Goal: Information Seeking & Learning: Find specific fact

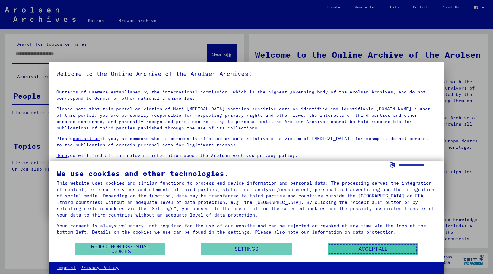
click at [347, 252] on button "Accept all" at bounding box center [373, 248] width 91 height 12
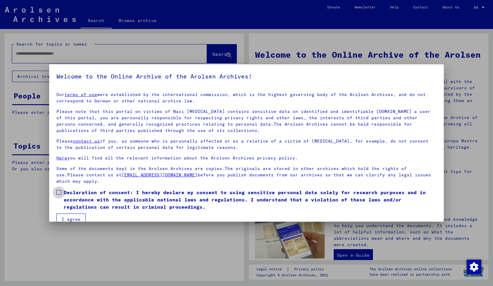
click at [58, 192] on span at bounding box center [58, 192] width 5 height 5
click at [66, 218] on button "I agree" at bounding box center [70, 218] width 29 height 11
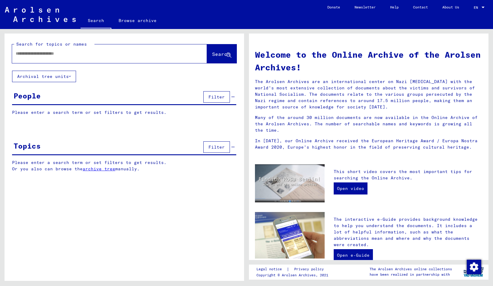
click at [49, 54] on input "text" at bounding box center [102, 53] width 173 height 6
type input "*"
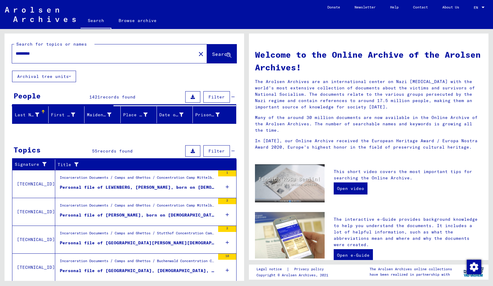
click at [82, 54] on input "*********" at bounding box center [102, 53] width 173 height 6
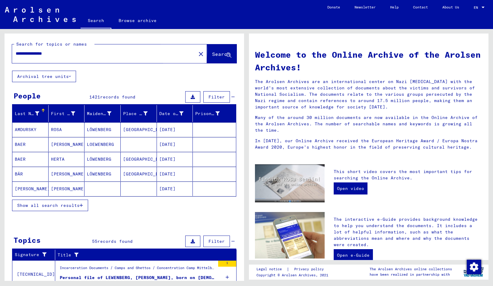
click at [208, 58] on button "Search" at bounding box center [222, 53] width 30 height 19
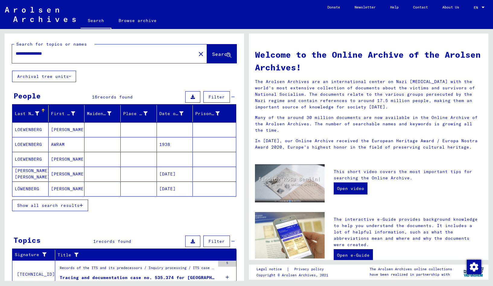
click at [168, 130] on mat-cell at bounding box center [175, 129] width 36 height 14
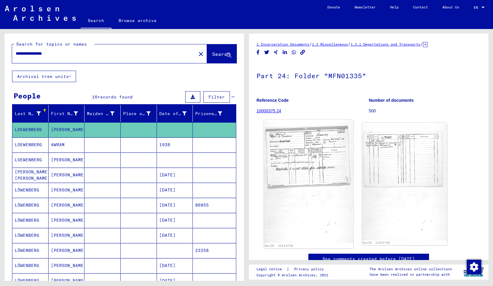
click at [310, 170] on img at bounding box center [308, 181] width 89 height 123
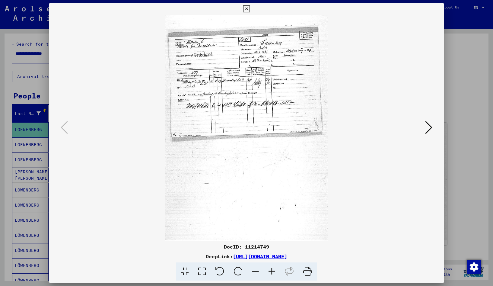
click at [271, 273] on icon at bounding box center [272, 271] width 16 height 18
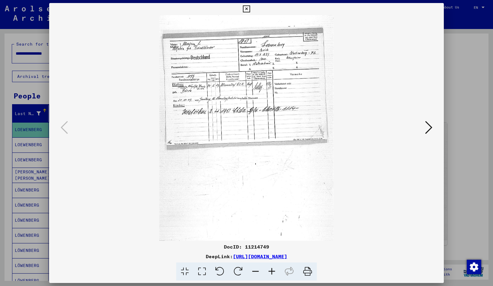
click at [271, 273] on icon at bounding box center [272, 271] width 16 height 18
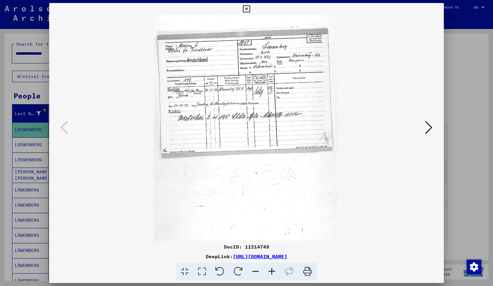
click at [271, 273] on icon at bounding box center [272, 271] width 16 height 18
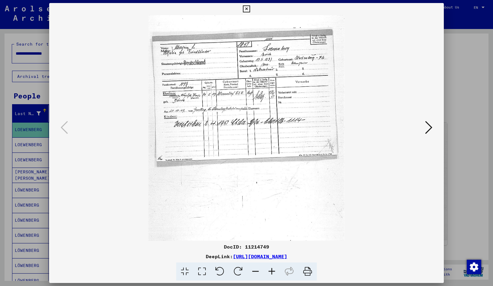
click at [271, 273] on icon at bounding box center [272, 271] width 16 height 18
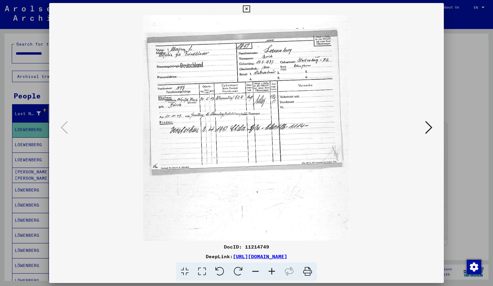
click at [271, 273] on icon at bounding box center [272, 271] width 16 height 18
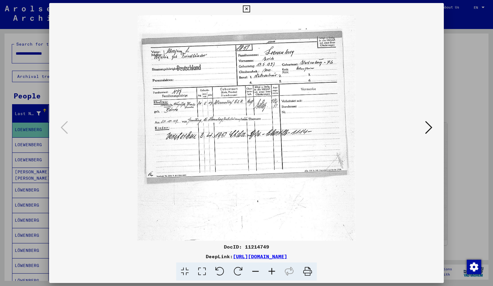
click at [271, 273] on icon at bounding box center [272, 271] width 16 height 18
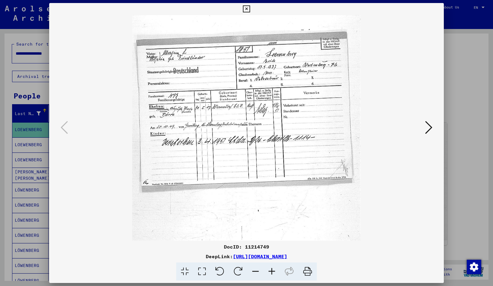
click at [271, 273] on icon at bounding box center [272, 271] width 16 height 18
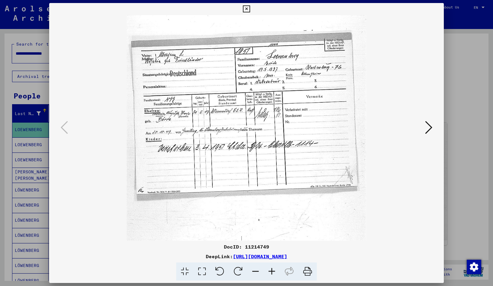
click at [271, 273] on icon at bounding box center [272, 271] width 16 height 18
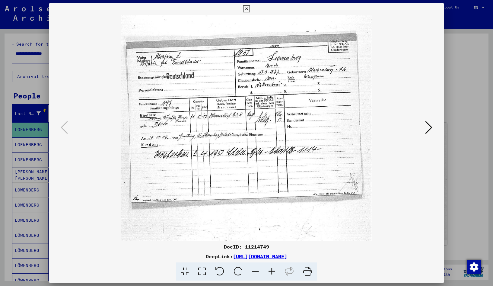
click at [271, 273] on icon at bounding box center [272, 271] width 16 height 18
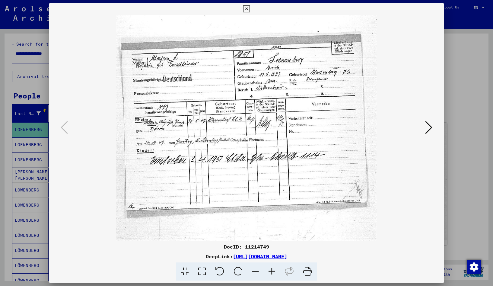
click at [271, 273] on icon at bounding box center [272, 271] width 16 height 18
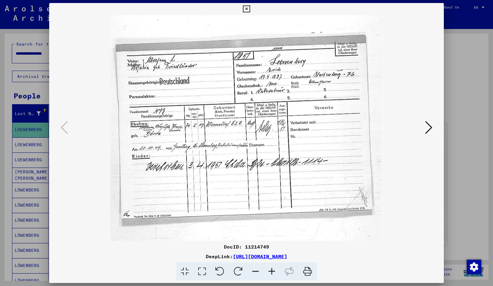
click at [271, 273] on icon at bounding box center [272, 271] width 16 height 18
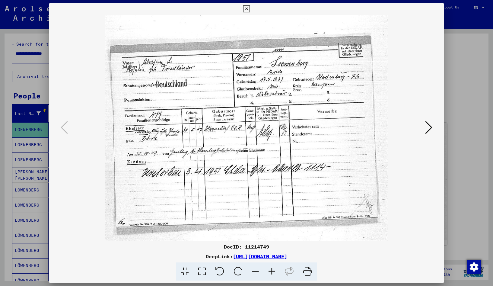
click at [271, 273] on icon at bounding box center [272, 271] width 16 height 18
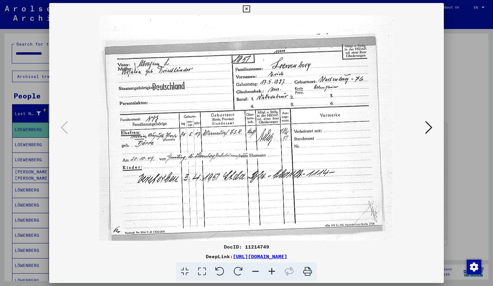
click at [271, 273] on icon at bounding box center [272, 271] width 16 height 18
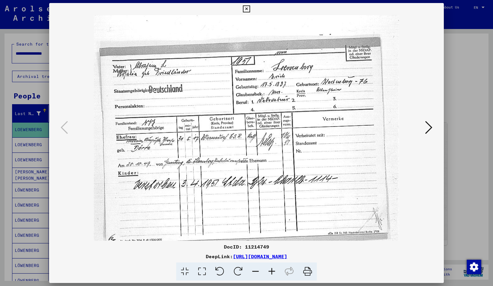
click at [271, 273] on icon at bounding box center [272, 271] width 16 height 18
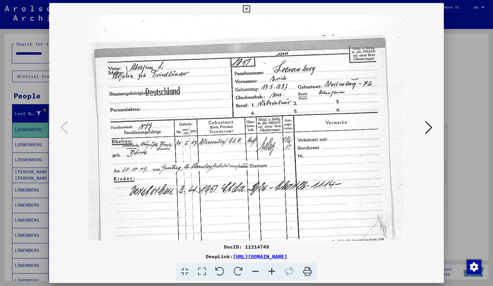
click at [271, 273] on icon at bounding box center [272, 271] width 16 height 18
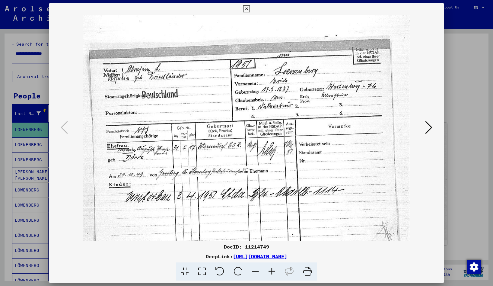
click at [271, 273] on icon at bounding box center [272, 271] width 16 height 18
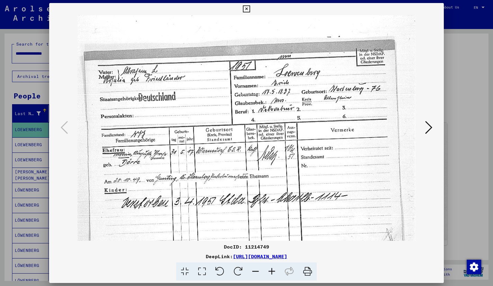
click at [271, 273] on icon at bounding box center [272, 271] width 16 height 18
click at [250, 8] on icon at bounding box center [246, 8] width 7 height 7
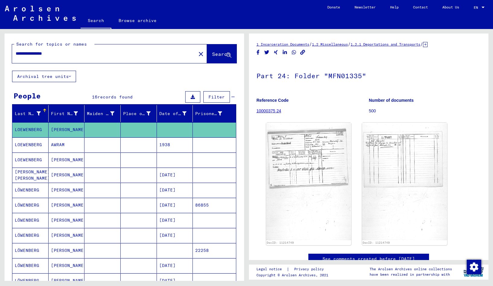
scroll to position [33, 0]
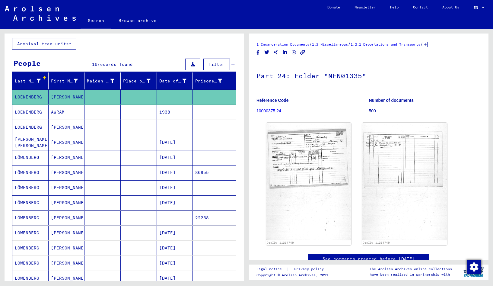
click at [173, 115] on mat-cell "1938" at bounding box center [175, 112] width 36 height 15
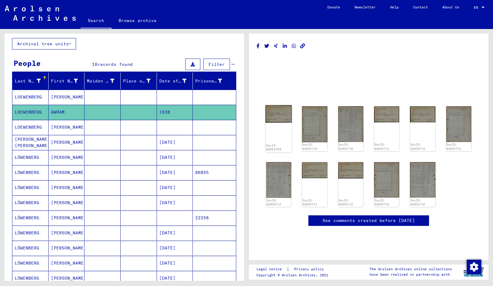
click at [284, 120] on img at bounding box center [279, 113] width 26 height 17
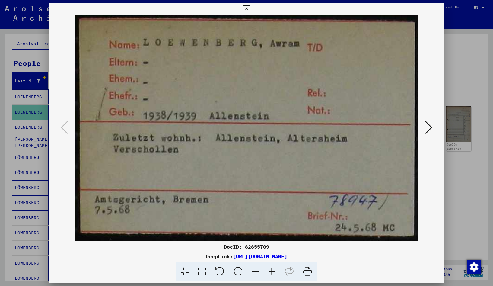
click at [250, 8] on icon at bounding box center [246, 8] width 7 height 7
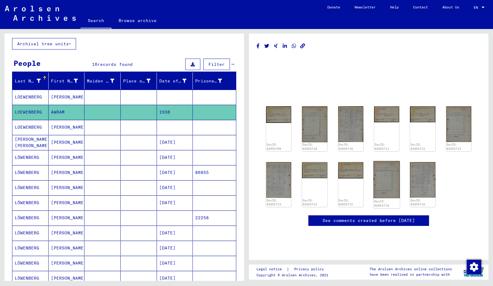
click at [385, 194] on img at bounding box center [387, 179] width 27 height 37
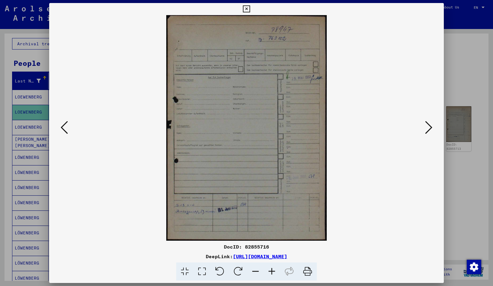
click at [250, 10] on icon at bounding box center [246, 8] width 7 height 7
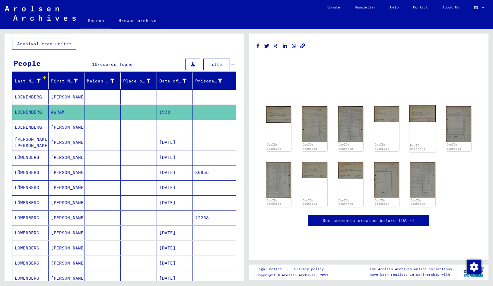
click at [417, 118] on img at bounding box center [423, 113] width 27 height 17
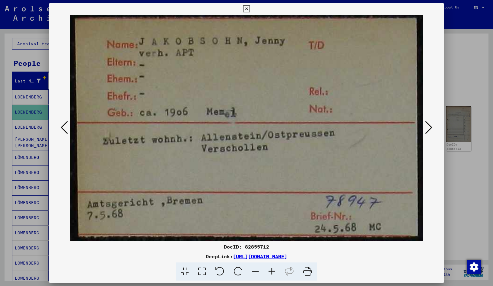
click at [250, 8] on icon at bounding box center [246, 8] width 7 height 7
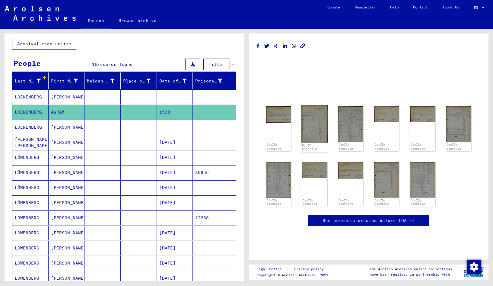
click at [319, 143] on img at bounding box center [315, 123] width 26 height 37
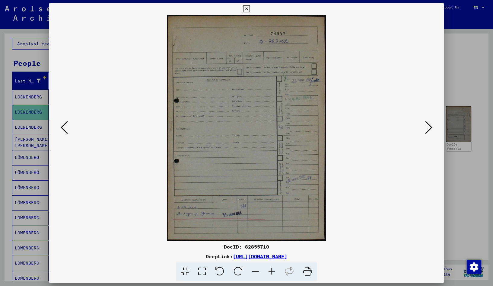
click at [271, 271] on icon at bounding box center [272, 271] width 16 height 18
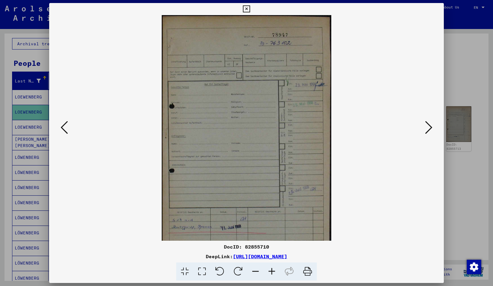
click at [271, 271] on icon at bounding box center [272, 271] width 16 height 18
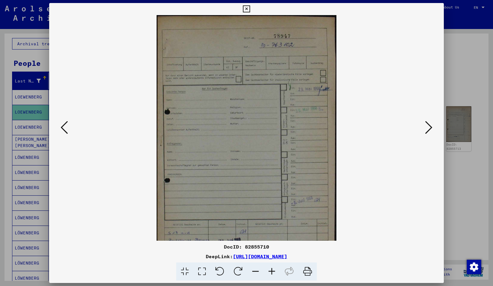
click at [271, 271] on icon at bounding box center [272, 271] width 16 height 18
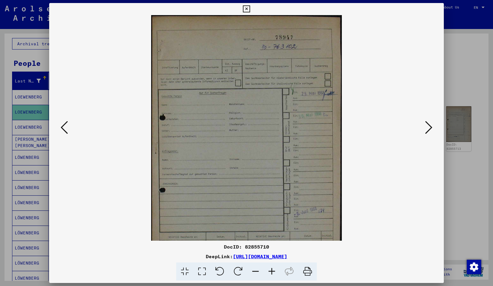
click at [271, 271] on icon at bounding box center [272, 271] width 16 height 18
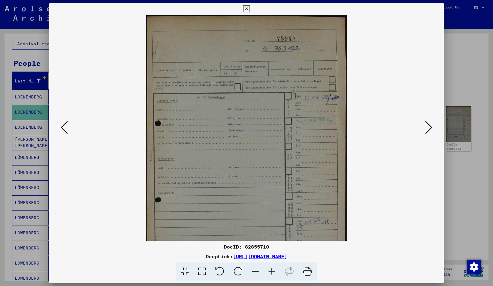
click at [271, 271] on icon at bounding box center [272, 271] width 16 height 18
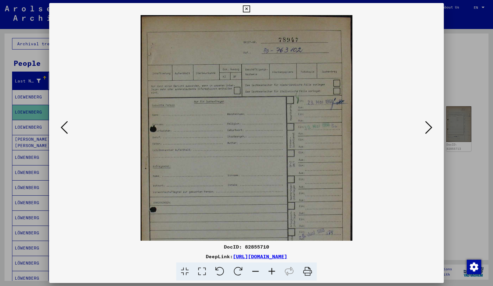
click at [271, 271] on icon at bounding box center [272, 271] width 16 height 18
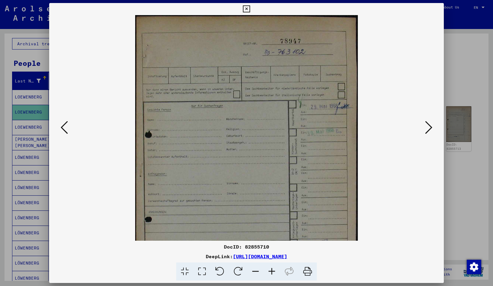
click at [271, 274] on icon at bounding box center [272, 271] width 16 height 18
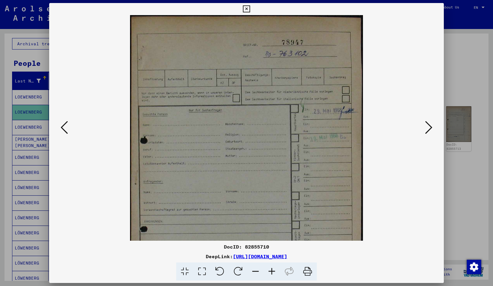
click at [250, 6] on icon at bounding box center [246, 8] width 7 height 7
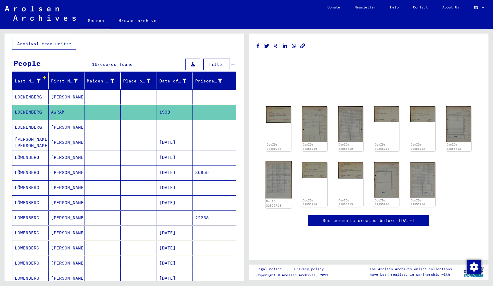
click at [274, 192] on img at bounding box center [279, 179] width 26 height 37
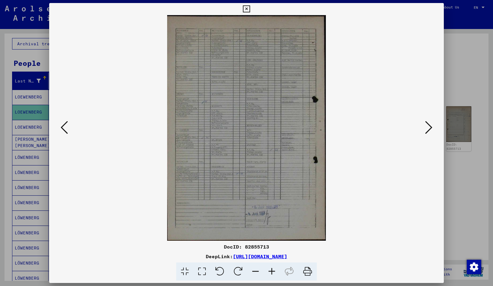
click at [271, 269] on icon at bounding box center [272, 271] width 16 height 18
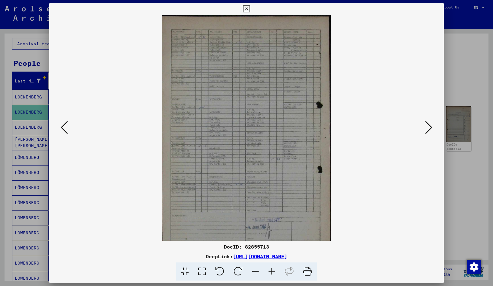
click at [271, 270] on icon at bounding box center [272, 271] width 16 height 18
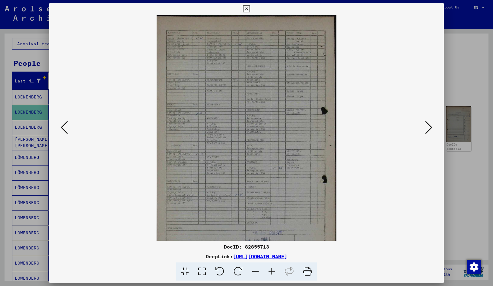
click at [271, 270] on icon at bounding box center [272, 271] width 16 height 18
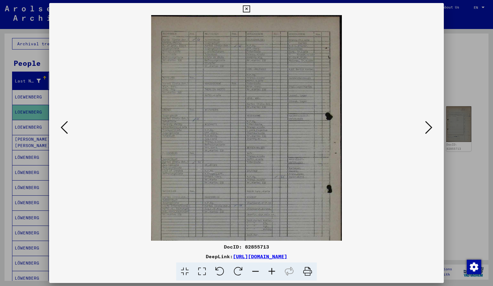
click at [271, 270] on icon at bounding box center [272, 271] width 16 height 18
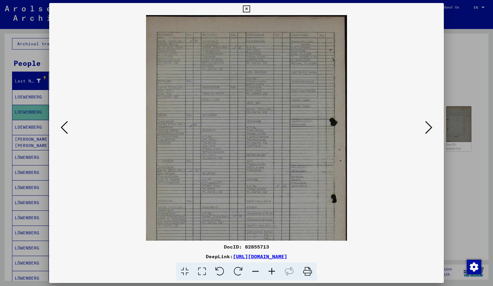
click at [271, 270] on icon at bounding box center [272, 271] width 16 height 18
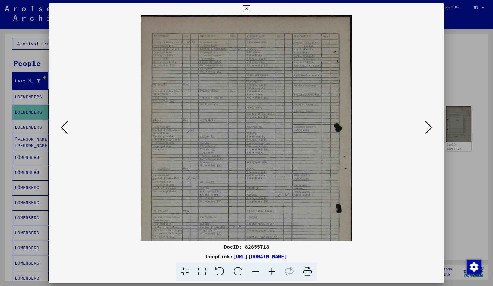
click at [271, 270] on icon at bounding box center [272, 271] width 16 height 18
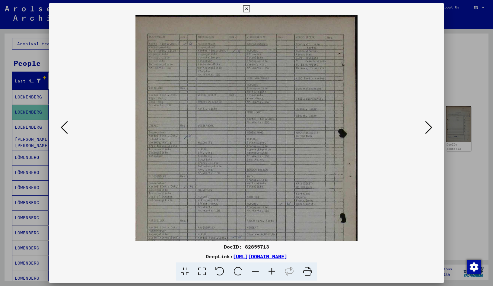
click at [271, 270] on icon at bounding box center [272, 271] width 16 height 18
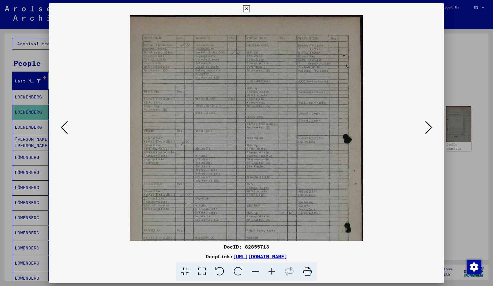
click at [271, 270] on icon at bounding box center [272, 271] width 16 height 18
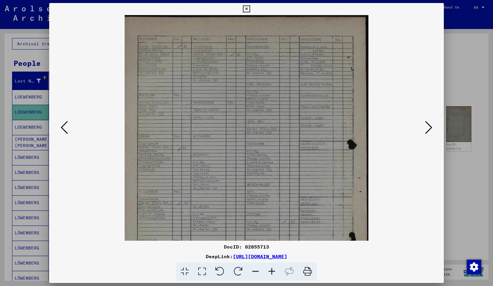
click at [271, 270] on icon at bounding box center [272, 271] width 16 height 18
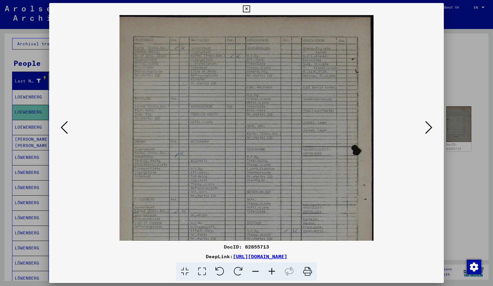
click at [271, 270] on icon at bounding box center [272, 271] width 16 height 18
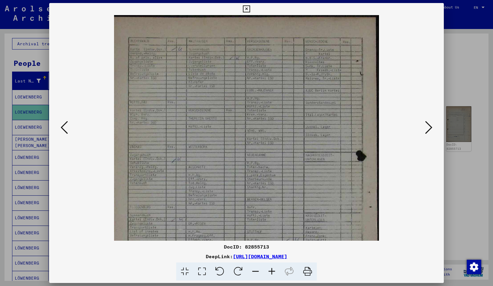
click at [271, 270] on icon at bounding box center [272, 271] width 16 height 18
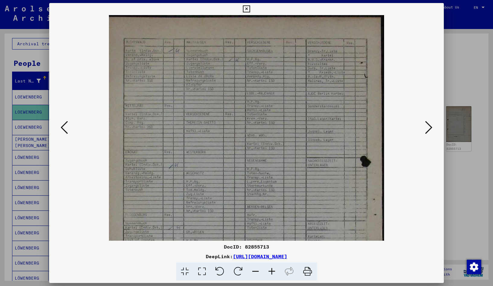
click at [271, 270] on icon at bounding box center [272, 271] width 16 height 18
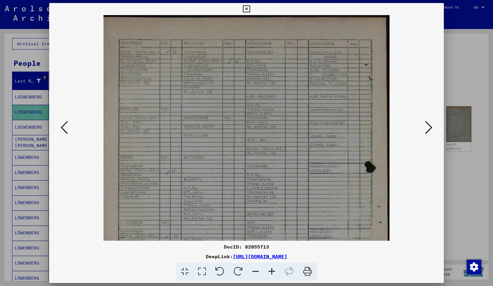
click at [271, 270] on icon at bounding box center [272, 271] width 16 height 18
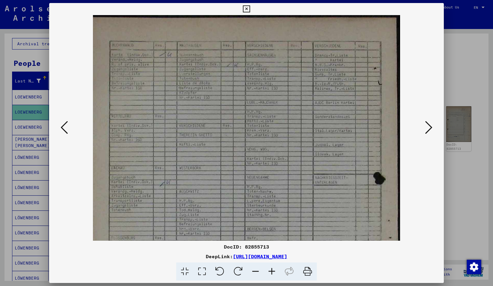
click at [271, 270] on icon at bounding box center [272, 271] width 16 height 18
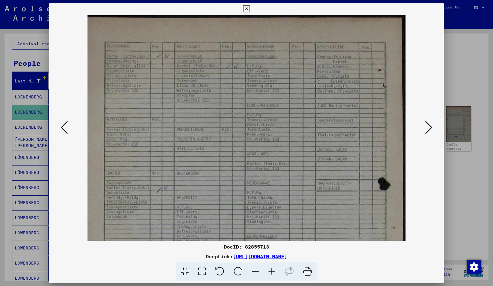
click at [271, 270] on icon at bounding box center [272, 271] width 16 height 18
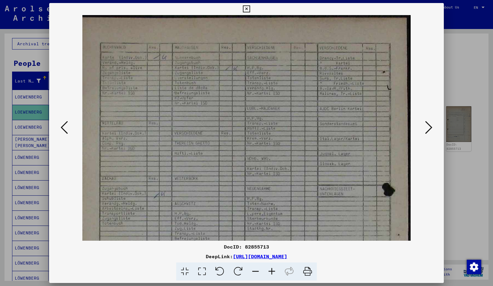
click at [271, 270] on icon at bounding box center [272, 271] width 16 height 18
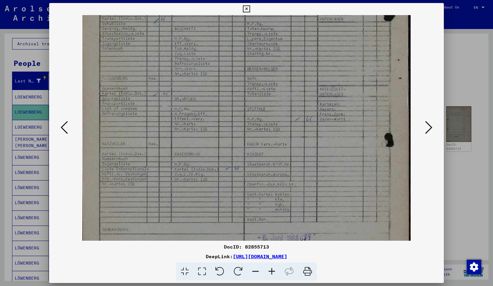
scroll to position [176, 0]
drag, startPoint x: 231, startPoint y: 208, endPoint x: 376, endPoint y: 37, distance: 225.1
click at [294, 49] on img at bounding box center [246, 72] width 329 height 467
click at [250, 8] on icon at bounding box center [246, 8] width 7 height 7
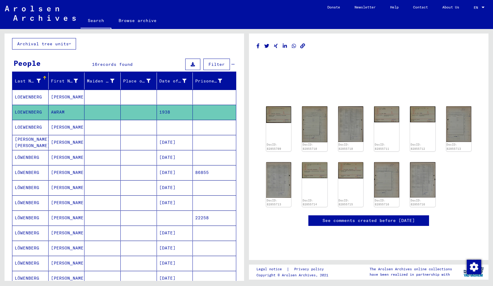
click at [104, 127] on mat-cell at bounding box center [103, 127] width 36 height 15
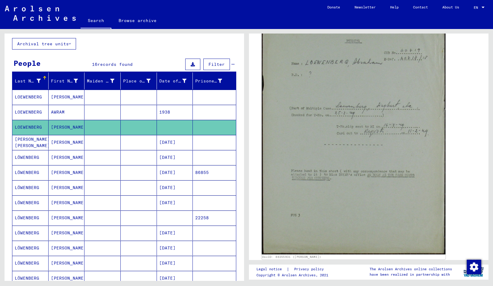
scroll to position [98, 0]
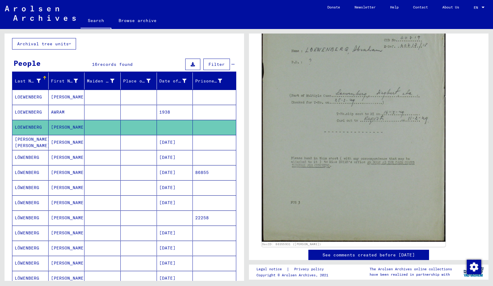
click at [371, 210] on img at bounding box center [354, 122] width 184 height 239
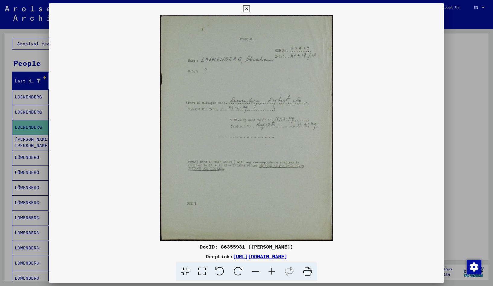
click at [272, 271] on icon at bounding box center [272, 271] width 16 height 18
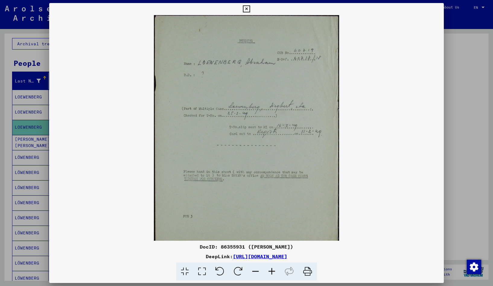
click at [272, 271] on icon at bounding box center [272, 271] width 16 height 18
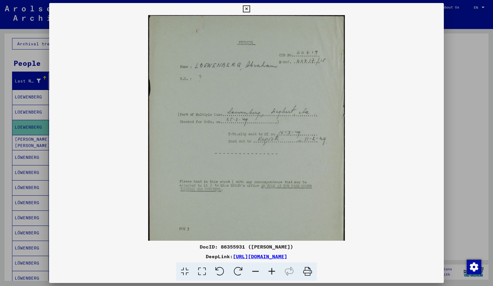
click at [272, 271] on icon at bounding box center [272, 271] width 16 height 18
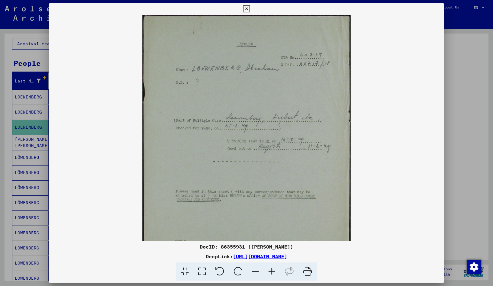
click at [272, 271] on icon at bounding box center [272, 271] width 16 height 18
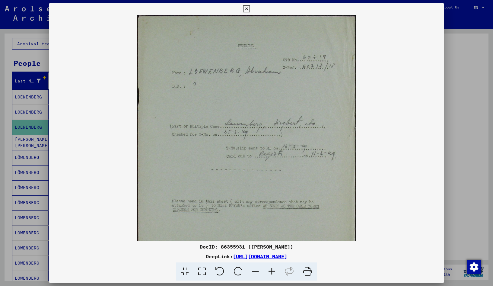
click at [272, 271] on icon at bounding box center [272, 271] width 16 height 18
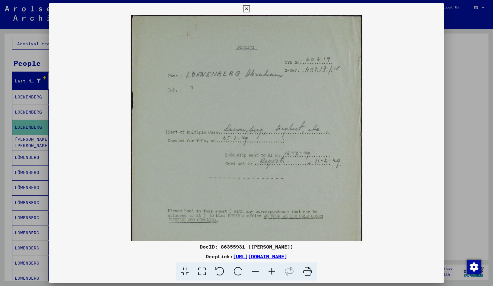
click at [272, 271] on icon at bounding box center [272, 271] width 16 height 18
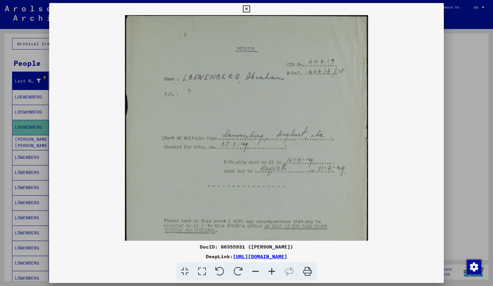
click at [272, 271] on icon at bounding box center [272, 271] width 16 height 18
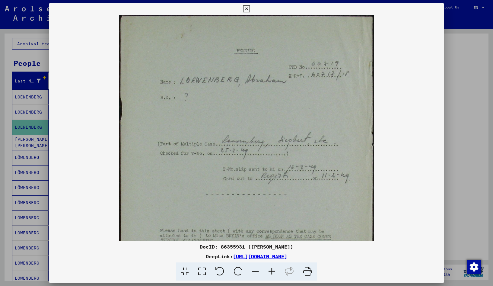
click at [272, 271] on icon at bounding box center [272, 271] width 16 height 18
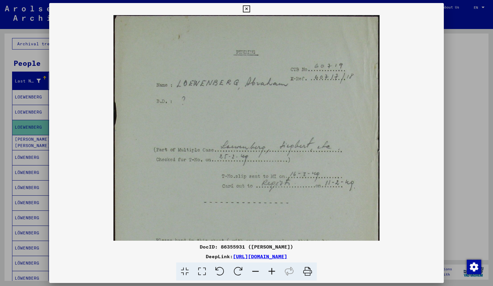
click at [250, 9] on icon at bounding box center [246, 8] width 7 height 7
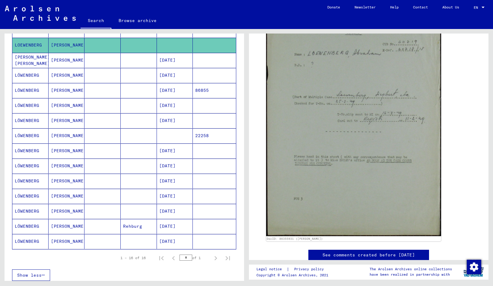
scroll to position [130, 0]
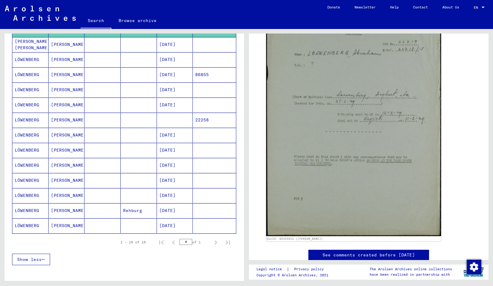
click at [176, 123] on mat-cell at bounding box center [175, 120] width 36 height 15
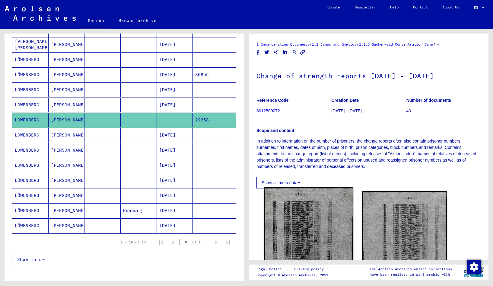
click at [321, 239] on img at bounding box center [308, 260] width 89 height 147
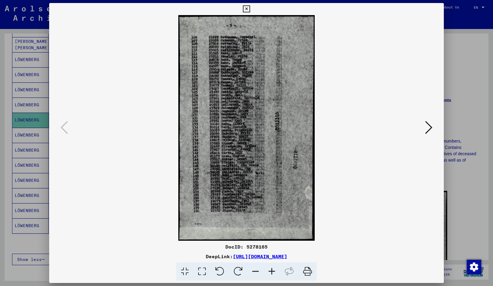
click at [270, 271] on icon at bounding box center [272, 271] width 16 height 18
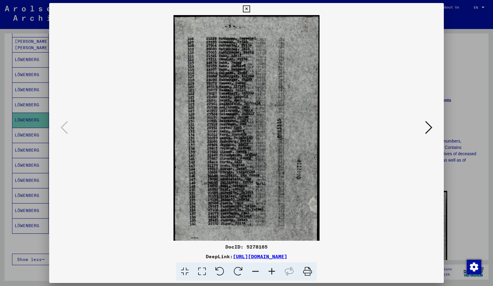
click at [270, 271] on icon at bounding box center [272, 271] width 16 height 18
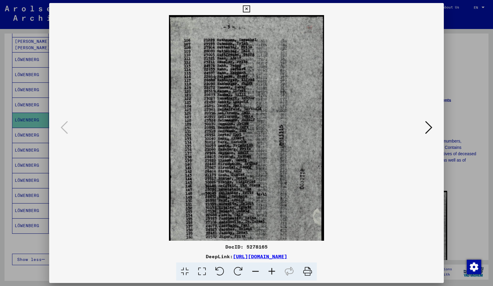
click at [270, 271] on icon at bounding box center [272, 271] width 16 height 18
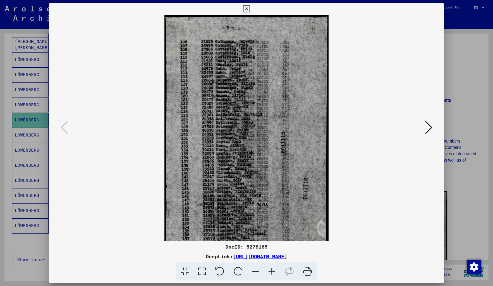
click at [270, 271] on icon at bounding box center [272, 271] width 16 height 18
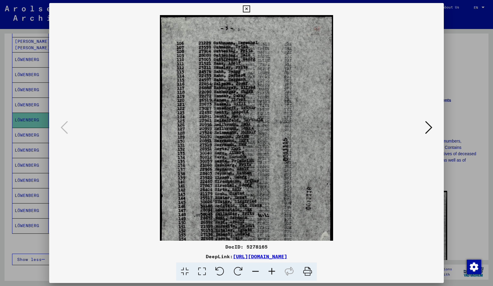
click at [270, 271] on icon at bounding box center [272, 271] width 16 height 18
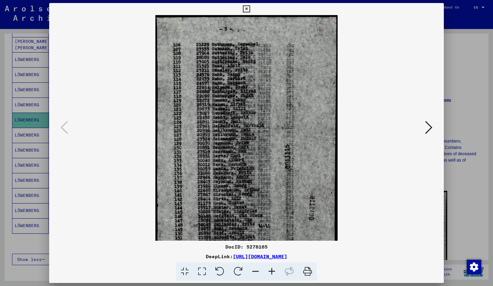
click at [270, 271] on icon at bounding box center [272, 271] width 16 height 18
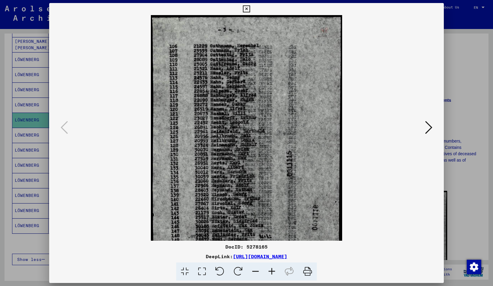
click at [270, 271] on icon at bounding box center [272, 271] width 16 height 18
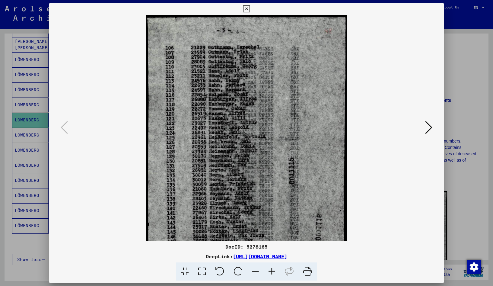
click at [270, 271] on icon at bounding box center [272, 271] width 16 height 18
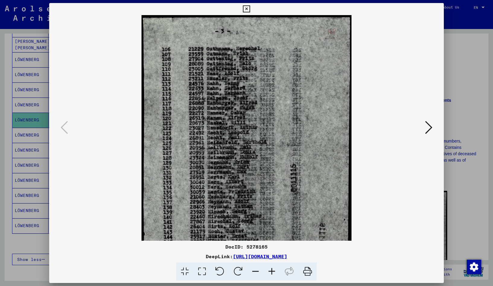
click at [270, 271] on icon at bounding box center [272, 271] width 16 height 18
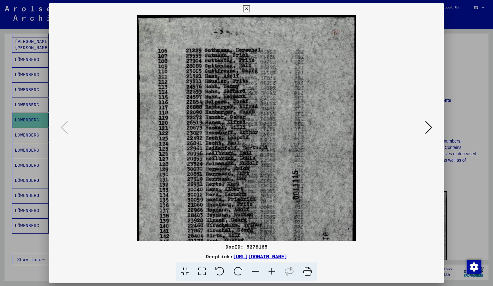
click at [270, 271] on icon at bounding box center [272, 271] width 16 height 18
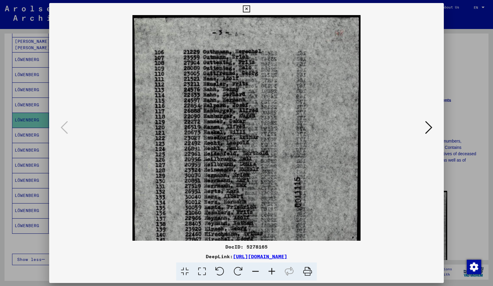
click at [270, 271] on icon at bounding box center [272, 271] width 16 height 18
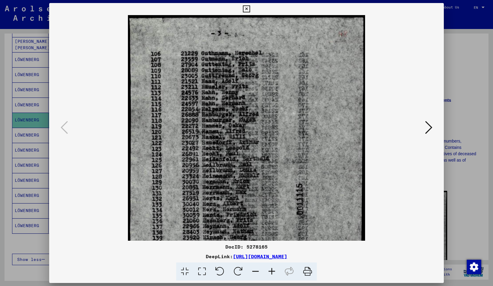
click at [250, 8] on icon at bounding box center [246, 8] width 7 height 7
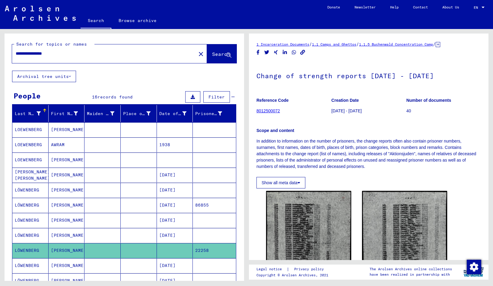
drag, startPoint x: 43, startPoint y: 54, endPoint x: 65, endPoint y: 55, distance: 22.4
click at [65, 55] on input "**********" at bounding box center [104, 53] width 177 height 6
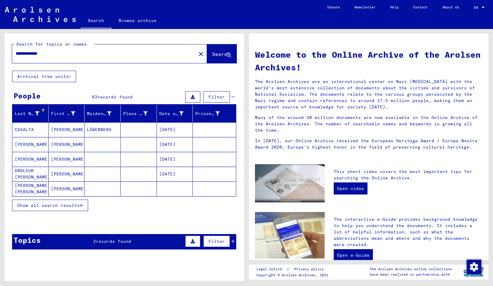
drag, startPoint x: 40, startPoint y: 53, endPoint x: 24, endPoint y: 62, distance: 18.5
click at [16, 55] on input "**********" at bounding box center [102, 53] width 173 height 6
type input "**********"
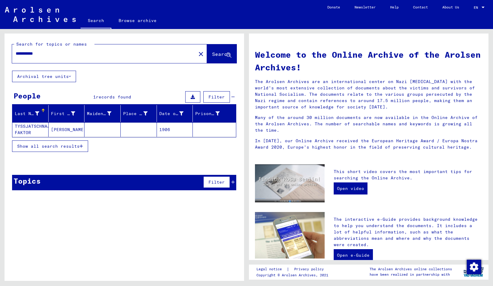
click at [40, 127] on mat-cell "TYSSJATSCHNAJA FAKTOR" at bounding box center [30, 129] width 36 height 14
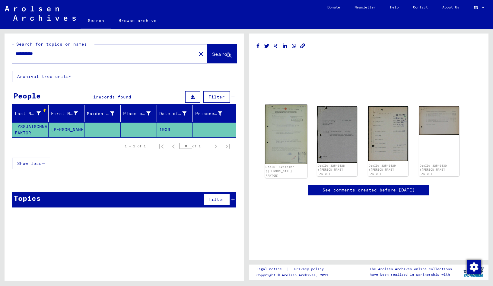
click at [277, 140] on img at bounding box center [286, 134] width 42 height 60
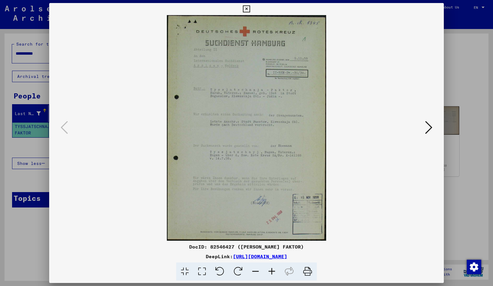
click at [272, 270] on icon at bounding box center [272, 271] width 16 height 18
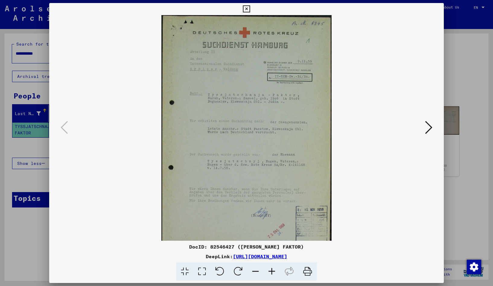
click at [272, 270] on icon at bounding box center [272, 271] width 16 height 18
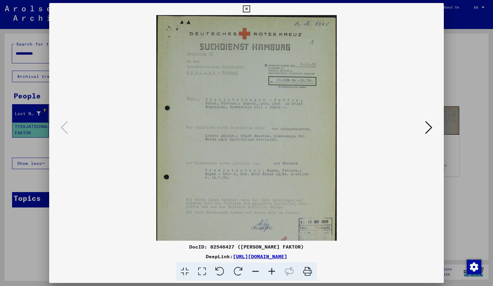
click at [272, 270] on icon at bounding box center [272, 271] width 16 height 18
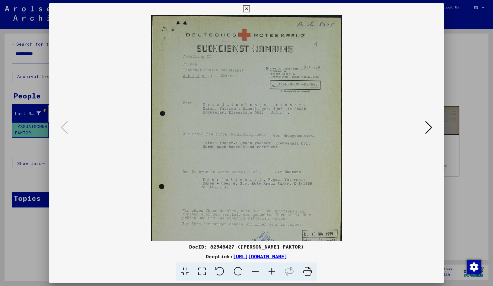
click at [272, 270] on icon at bounding box center [272, 271] width 16 height 18
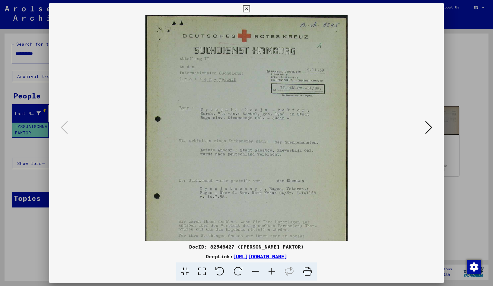
click at [272, 270] on icon at bounding box center [272, 271] width 16 height 18
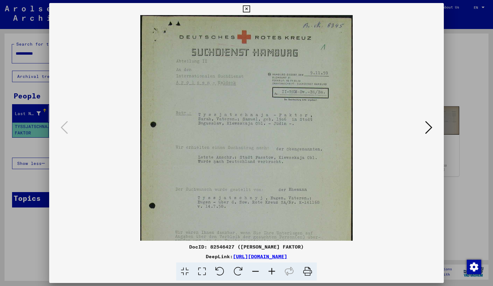
click at [272, 270] on icon at bounding box center [272, 271] width 16 height 18
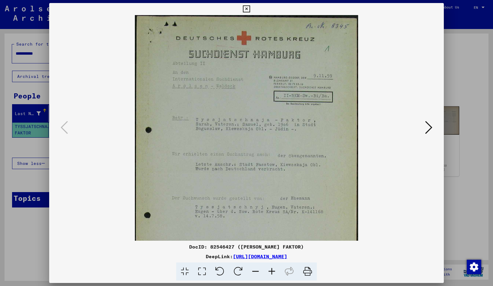
click at [272, 270] on icon at bounding box center [272, 271] width 16 height 18
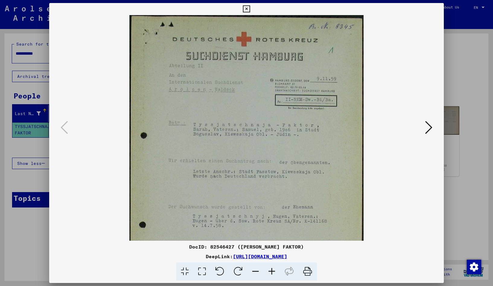
click at [273, 270] on icon at bounding box center [272, 271] width 16 height 18
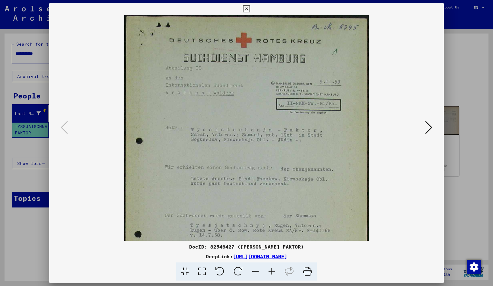
click at [273, 270] on icon at bounding box center [272, 271] width 16 height 18
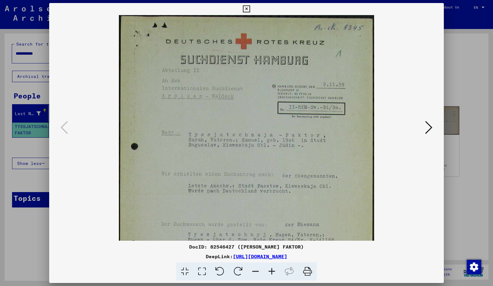
click at [273, 270] on icon at bounding box center [272, 271] width 16 height 18
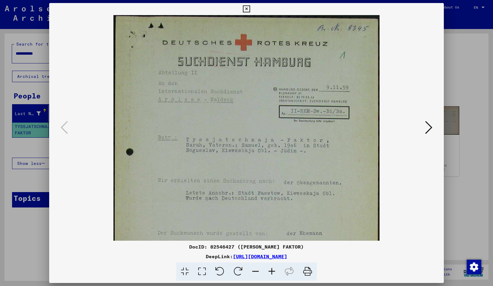
click at [273, 270] on icon at bounding box center [272, 271] width 16 height 18
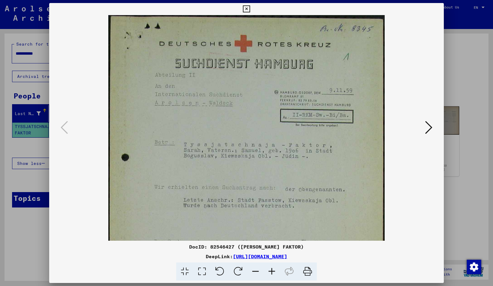
click at [250, 7] on icon at bounding box center [246, 8] width 7 height 7
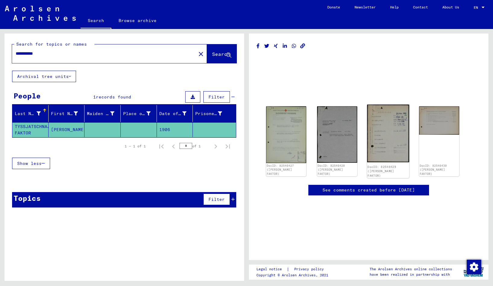
click at [389, 139] on img at bounding box center [388, 133] width 42 height 58
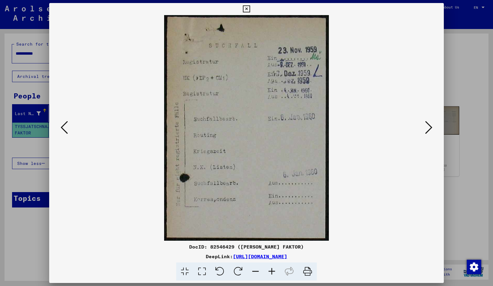
click at [250, 10] on icon at bounding box center [246, 8] width 7 height 7
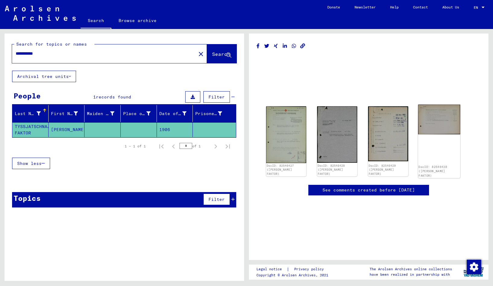
click at [432, 129] on img at bounding box center [439, 119] width 42 height 30
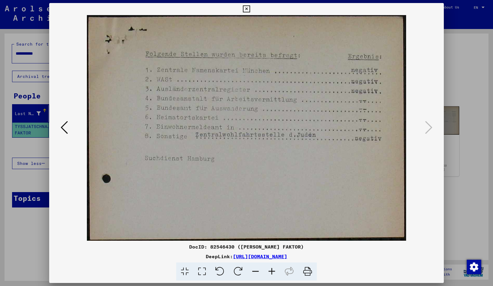
click at [250, 8] on icon at bounding box center [246, 8] width 7 height 7
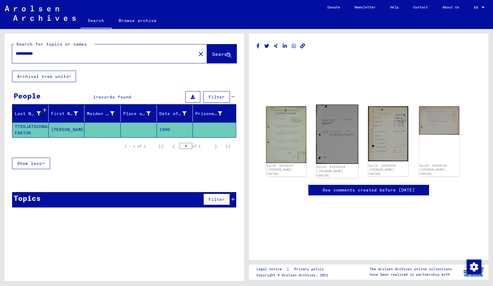
click at [336, 122] on img at bounding box center [337, 133] width 42 height 59
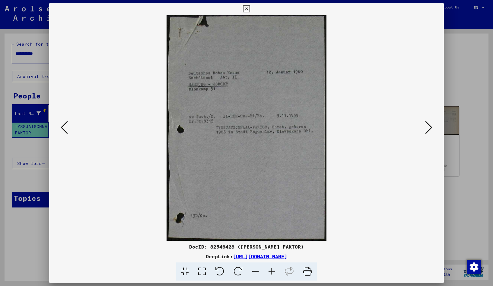
click at [250, 8] on icon at bounding box center [246, 8] width 7 height 7
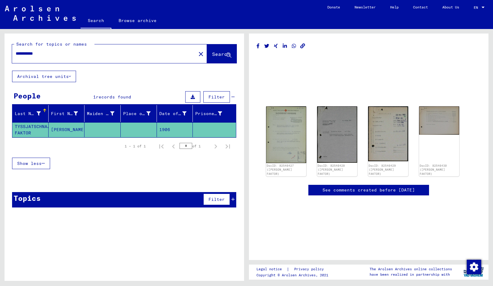
drag, startPoint x: 51, startPoint y: 52, endPoint x: 12, endPoint y: 61, distance: 40.3
click at [16, 56] on input "**********" at bounding box center [104, 53] width 177 height 6
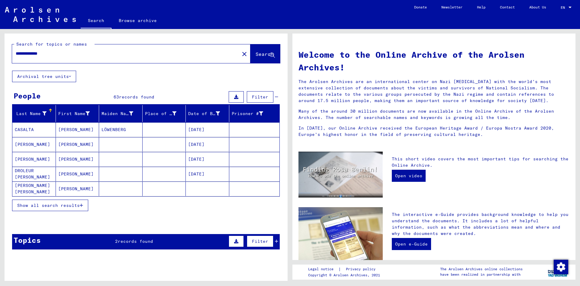
drag, startPoint x: 42, startPoint y: 54, endPoint x: 56, endPoint y: 52, distance: 14.6
click at [56, 52] on input "**********" at bounding box center [124, 53] width 216 height 6
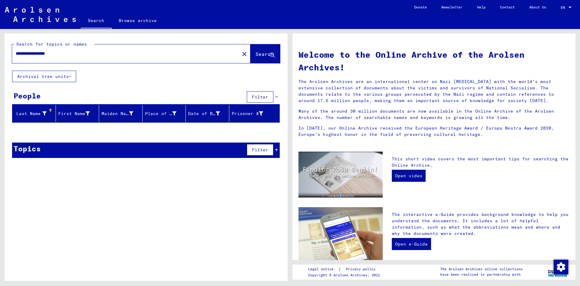
drag, startPoint x: 65, startPoint y: 54, endPoint x: 53, endPoint y: 55, distance: 12.1
click at [53, 55] on input "**********" at bounding box center [124, 53] width 216 height 6
type input "**********"
